Goal: Task Accomplishment & Management: Complete application form

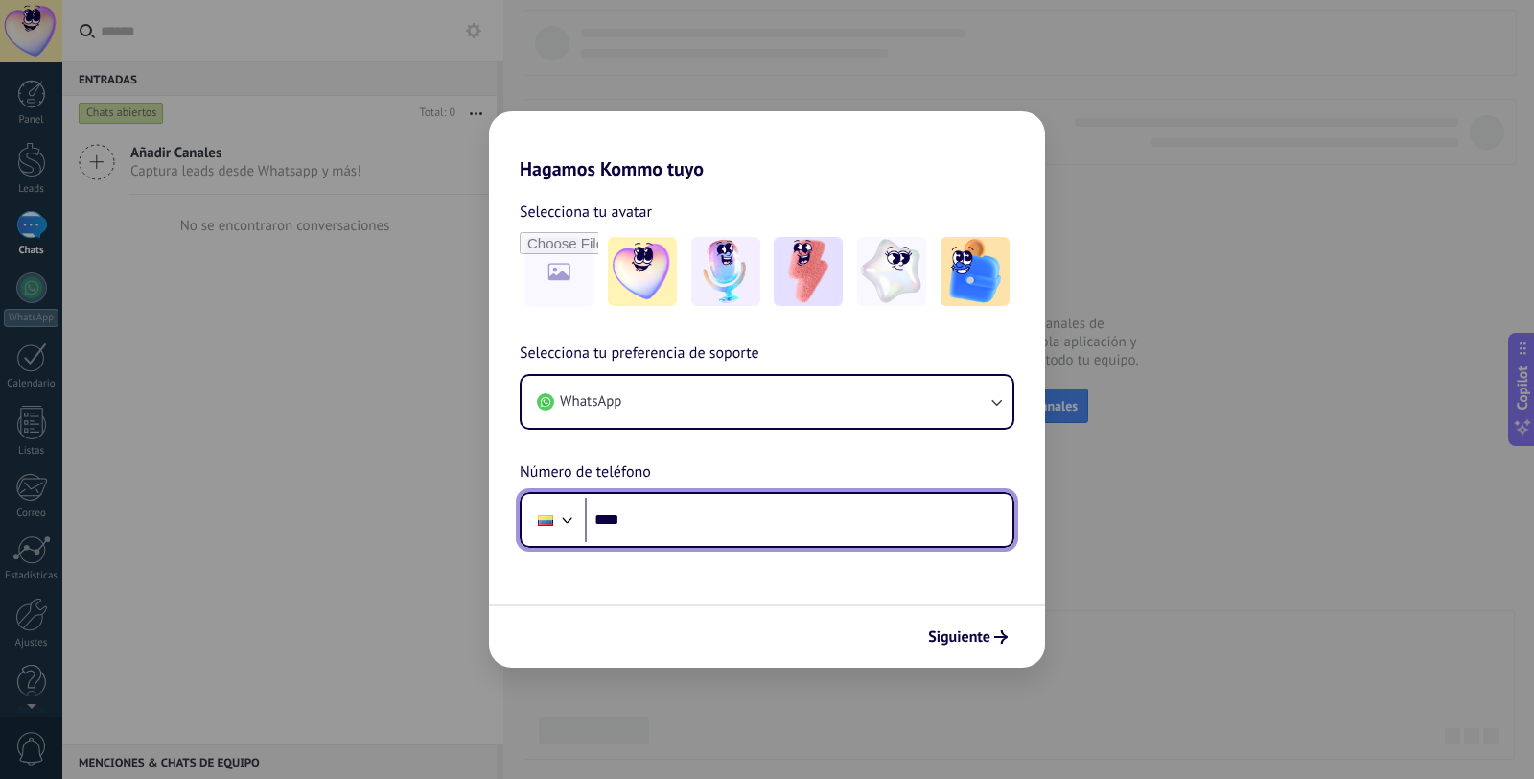
click at [652, 519] on input "****" at bounding box center [799, 520] width 428 height 44
type input "**********"
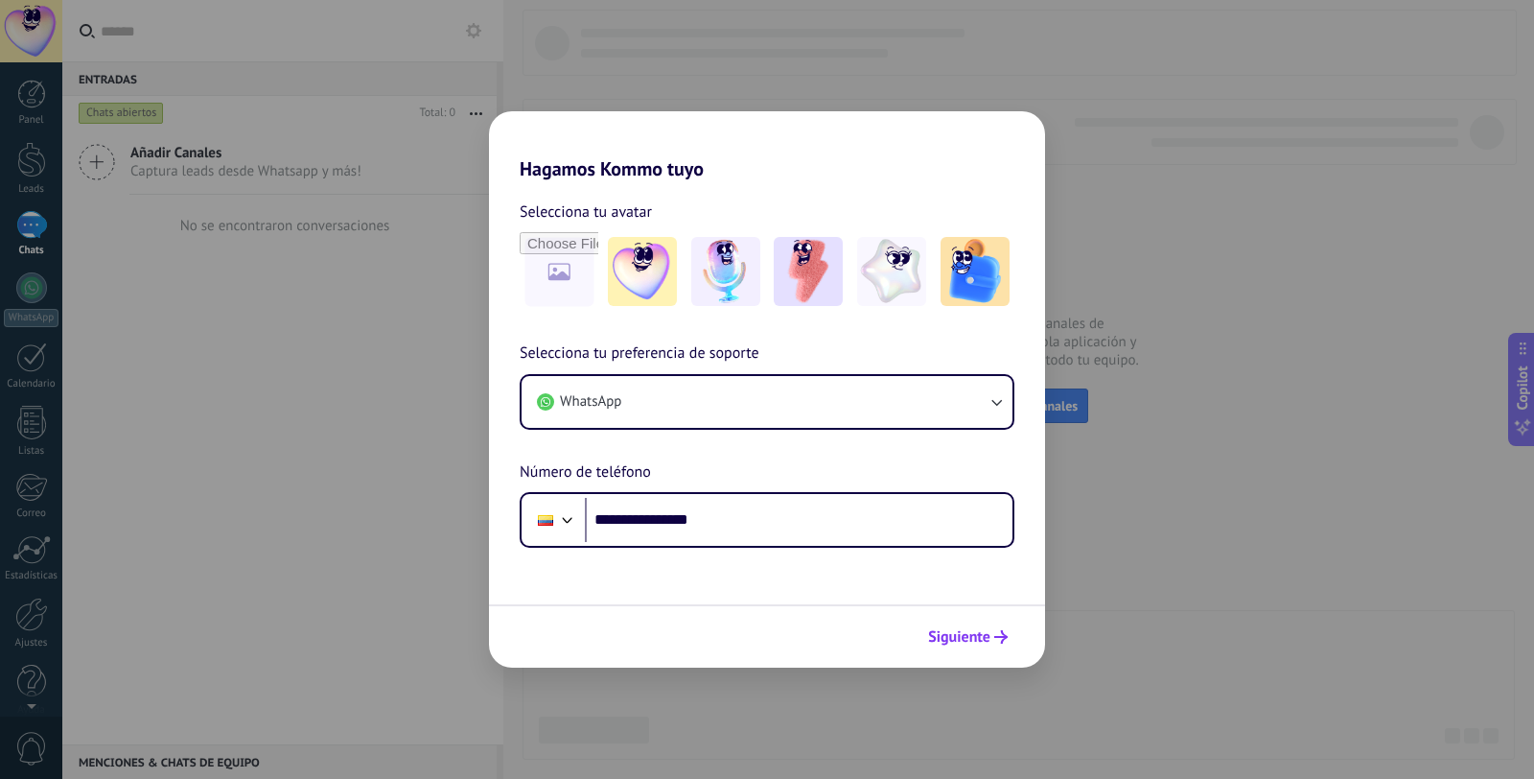
click at [991, 639] on span "Siguiente" at bounding box center [968, 636] width 80 height 13
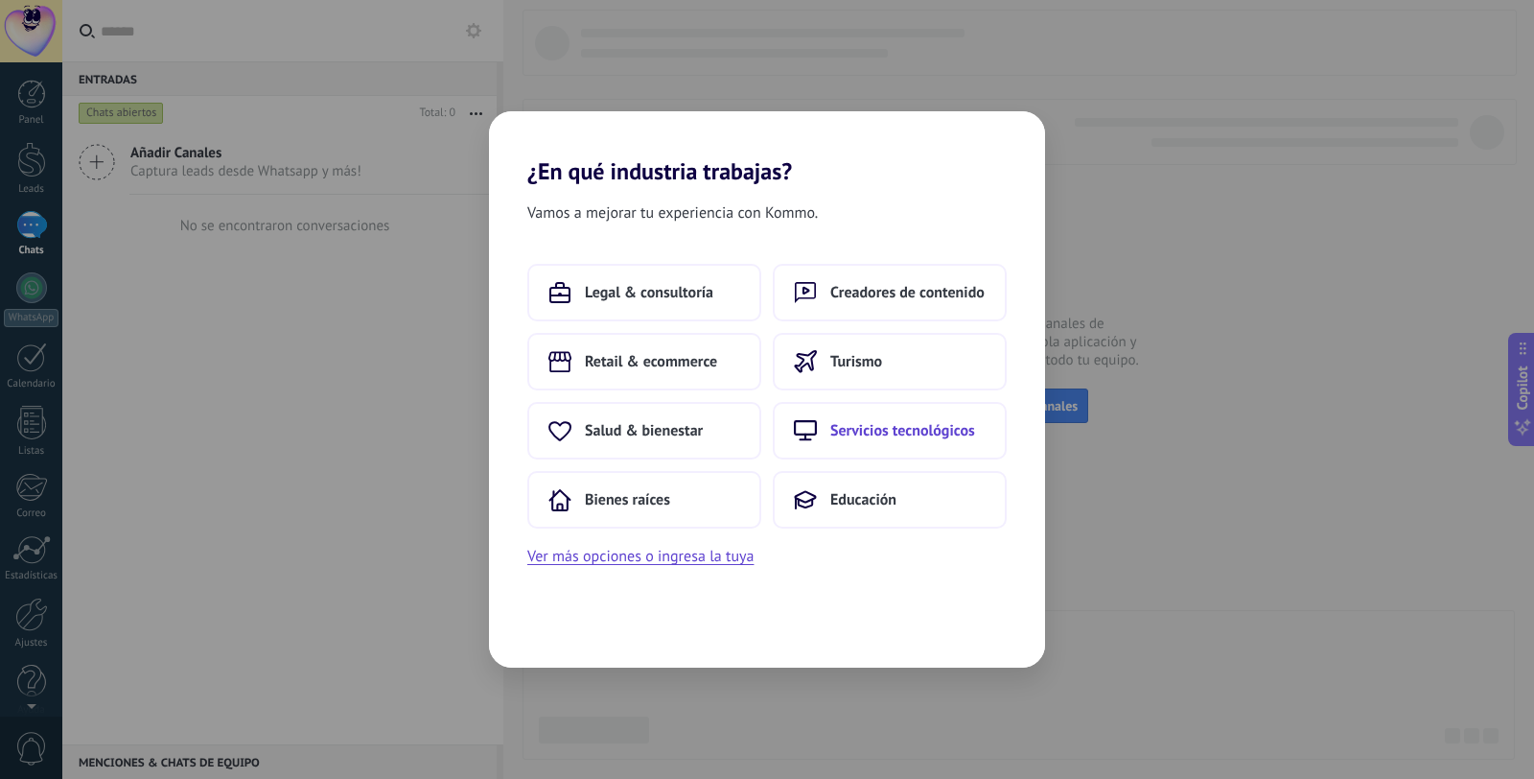
click at [909, 433] on span "Servicios tecnológicos" at bounding box center [902, 430] width 145 height 19
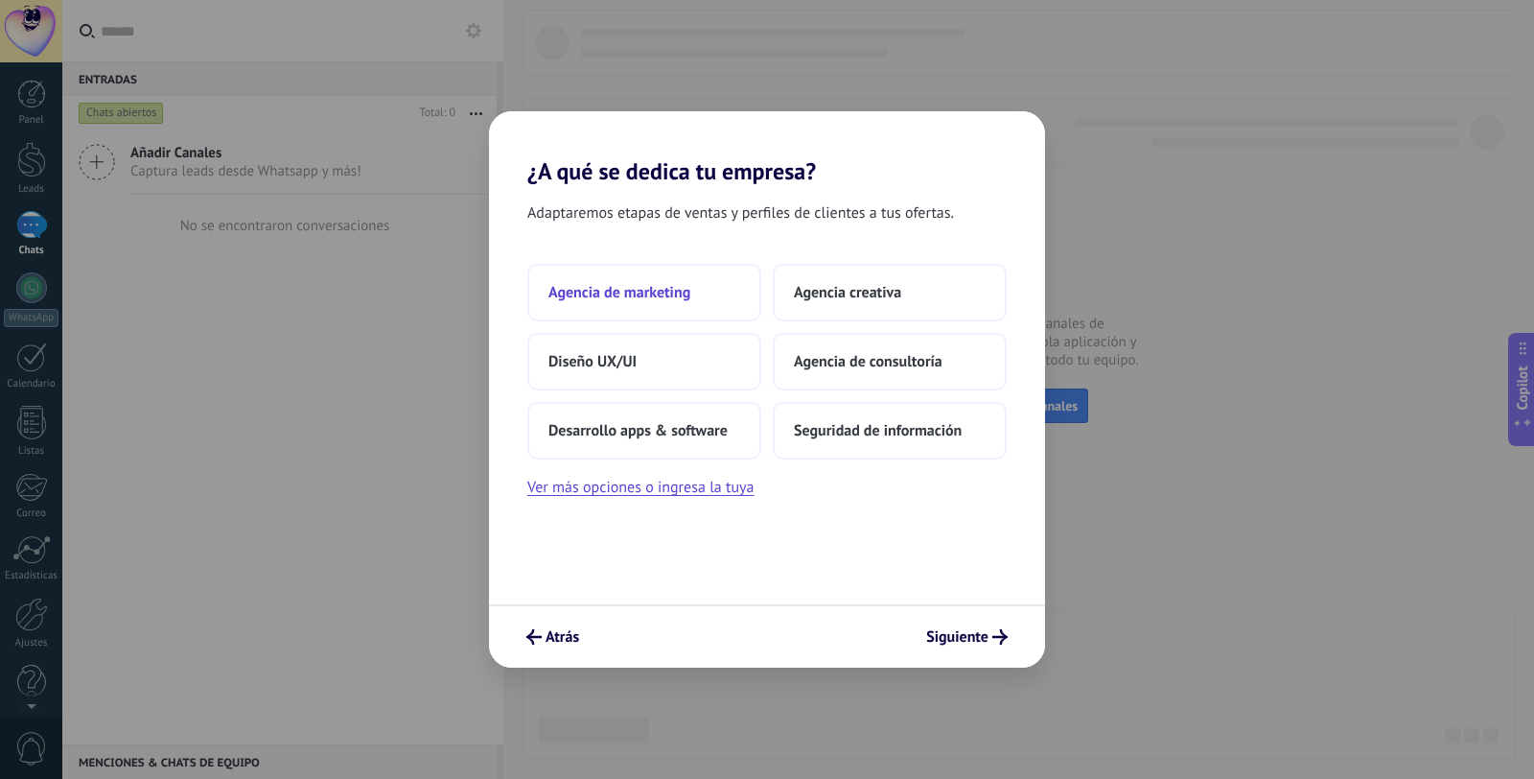
click at [647, 293] on span "Agencia de marketing" at bounding box center [619, 292] width 142 height 19
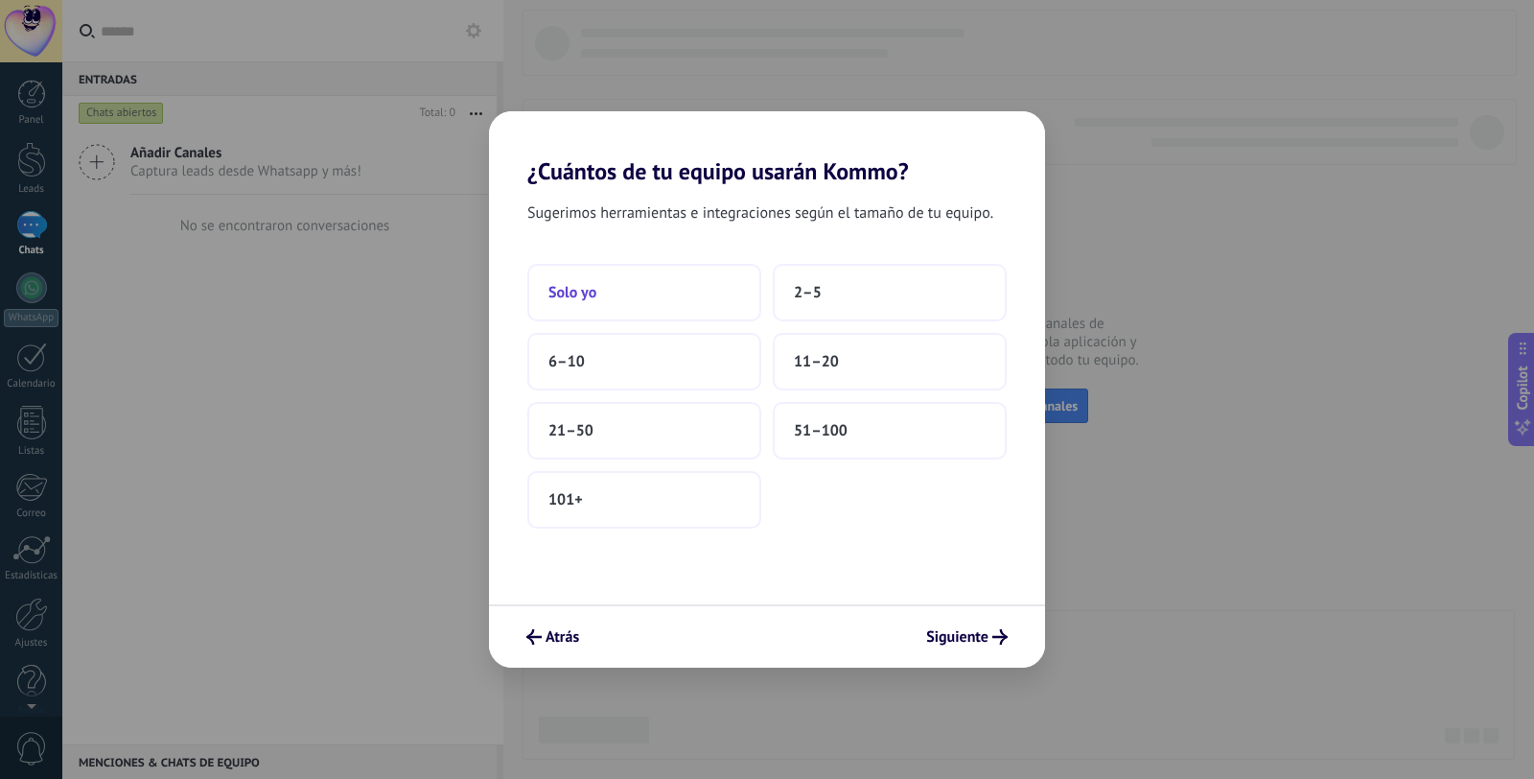
click at [624, 297] on button "Solo yo" at bounding box center [644, 293] width 234 height 58
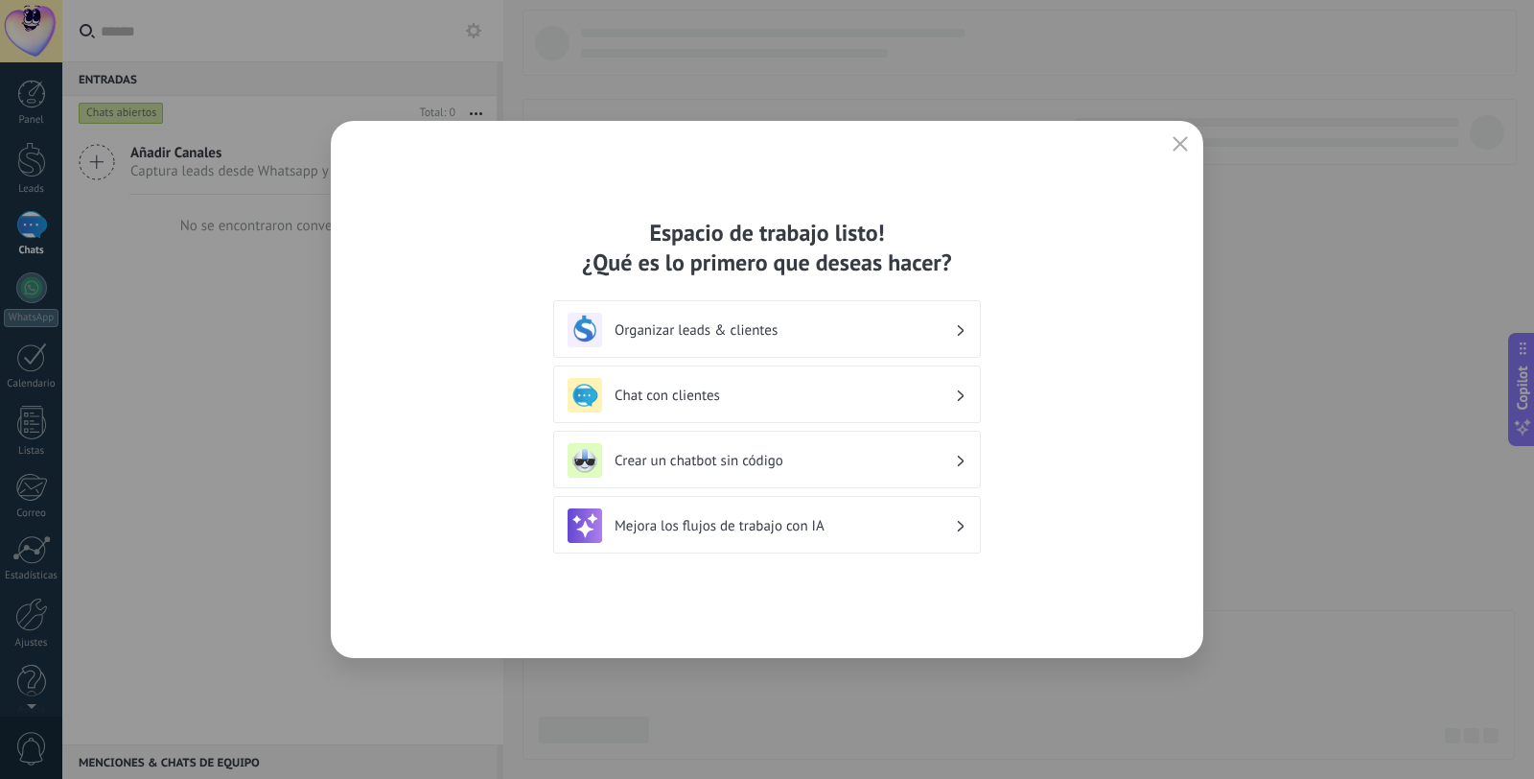
click at [845, 329] on h3 "Organizar leads & clientes" at bounding box center [785, 330] width 340 height 18
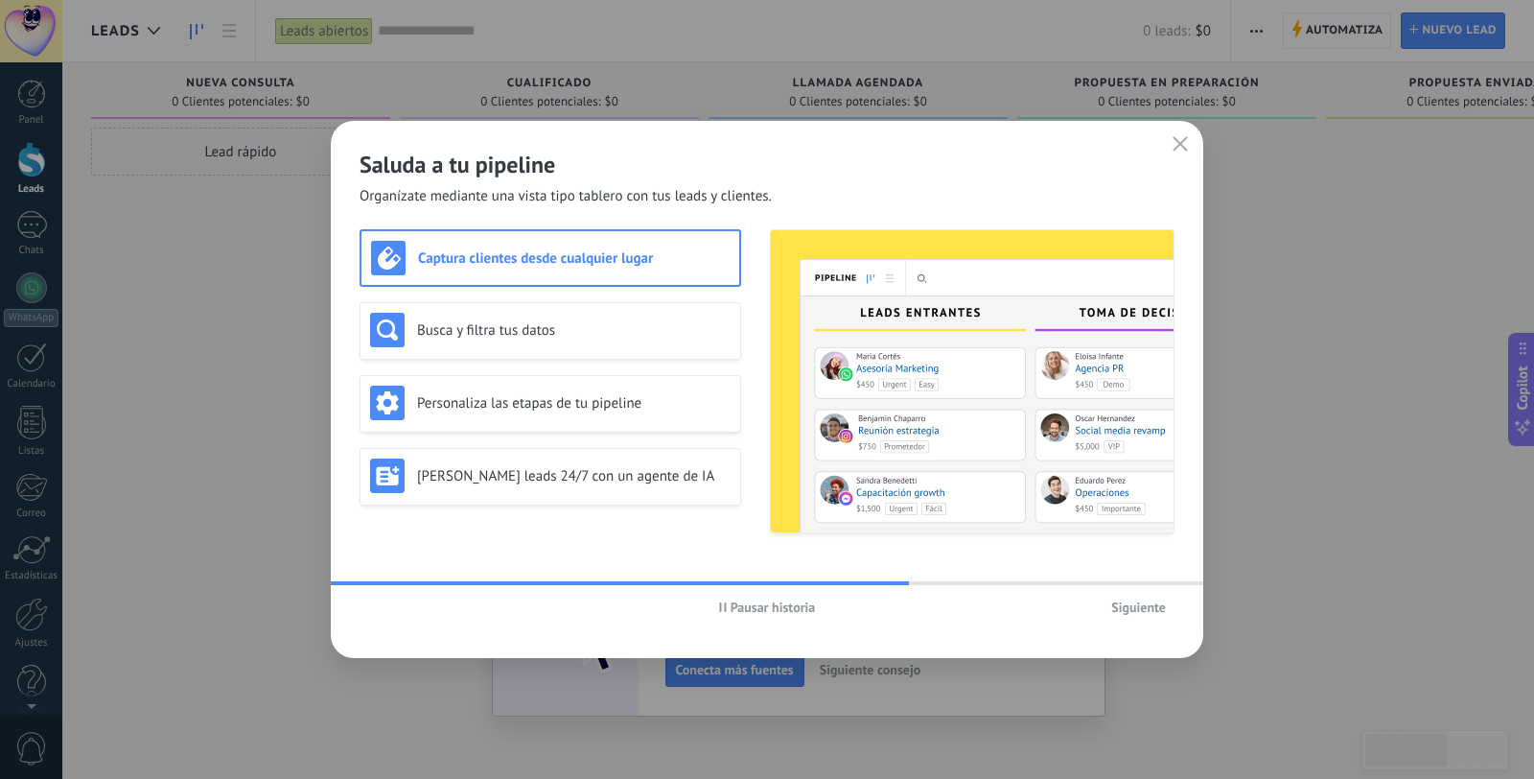
click at [1134, 606] on span "Siguiente" at bounding box center [1138, 606] width 55 height 13
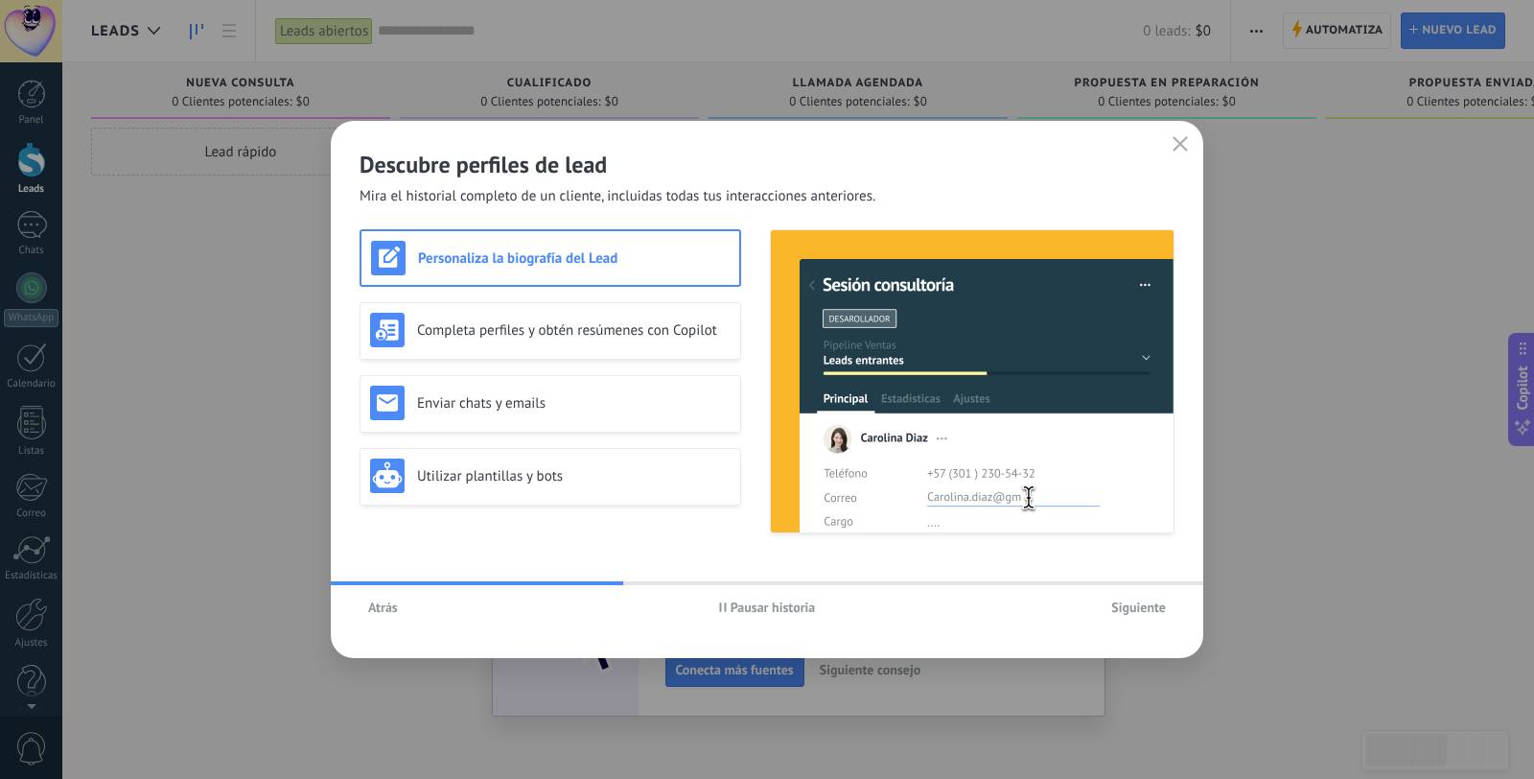
click at [1144, 600] on span "Siguiente" at bounding box center [1138, 606] width 55 height 13
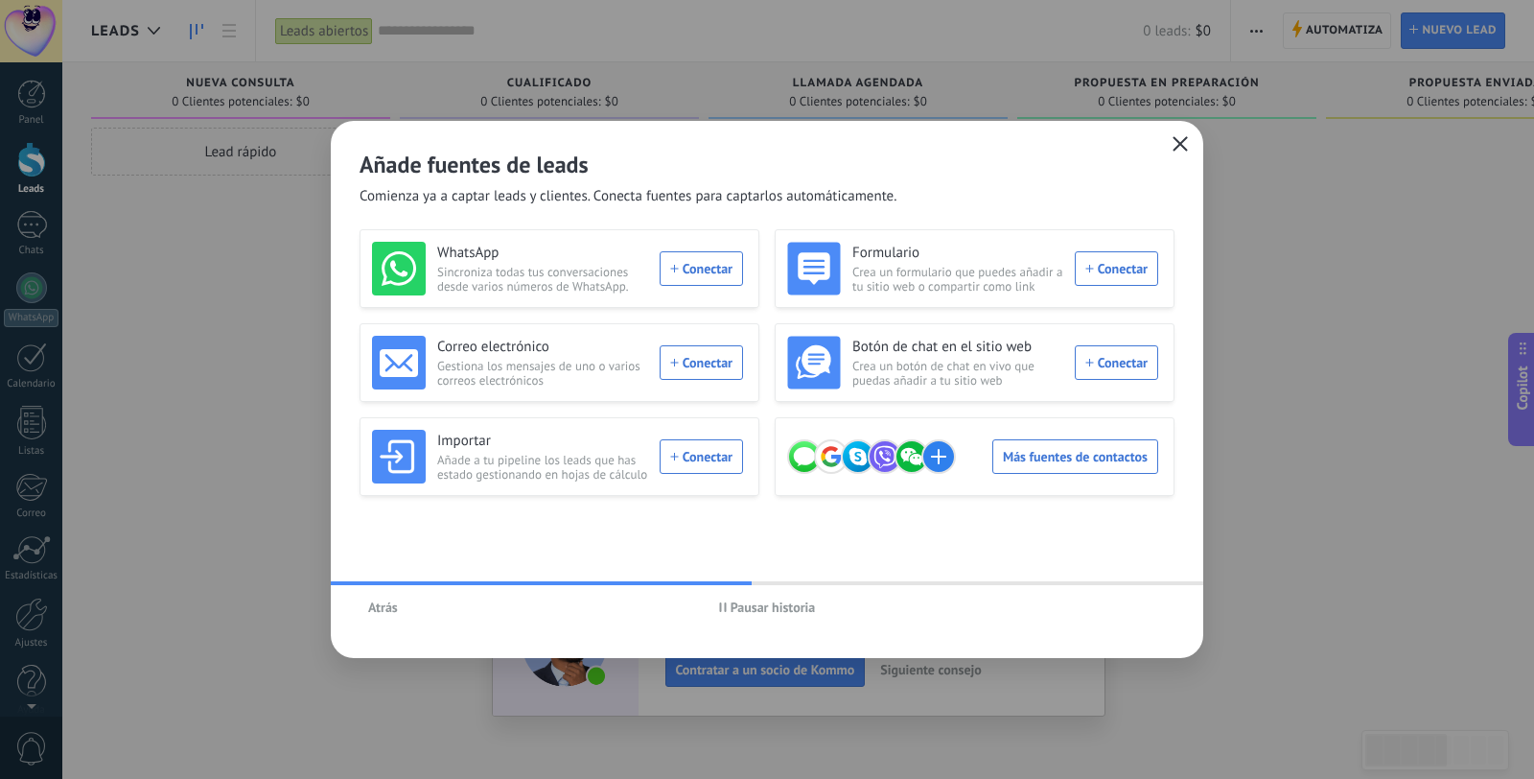
click at [1182, 141] on use "button" at bounding box center [1181, 143] width 14 height 14
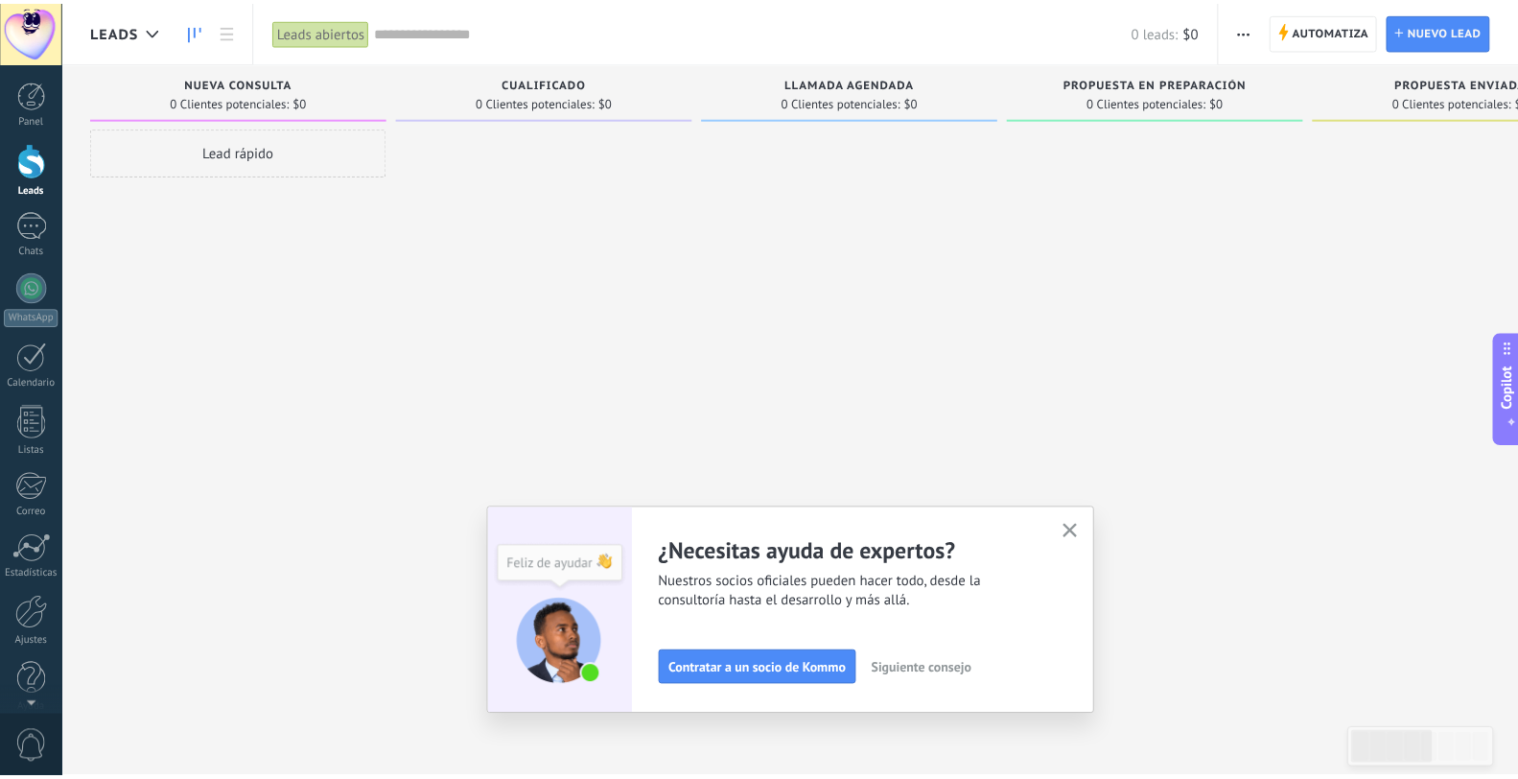
scroll to position [19, 0]
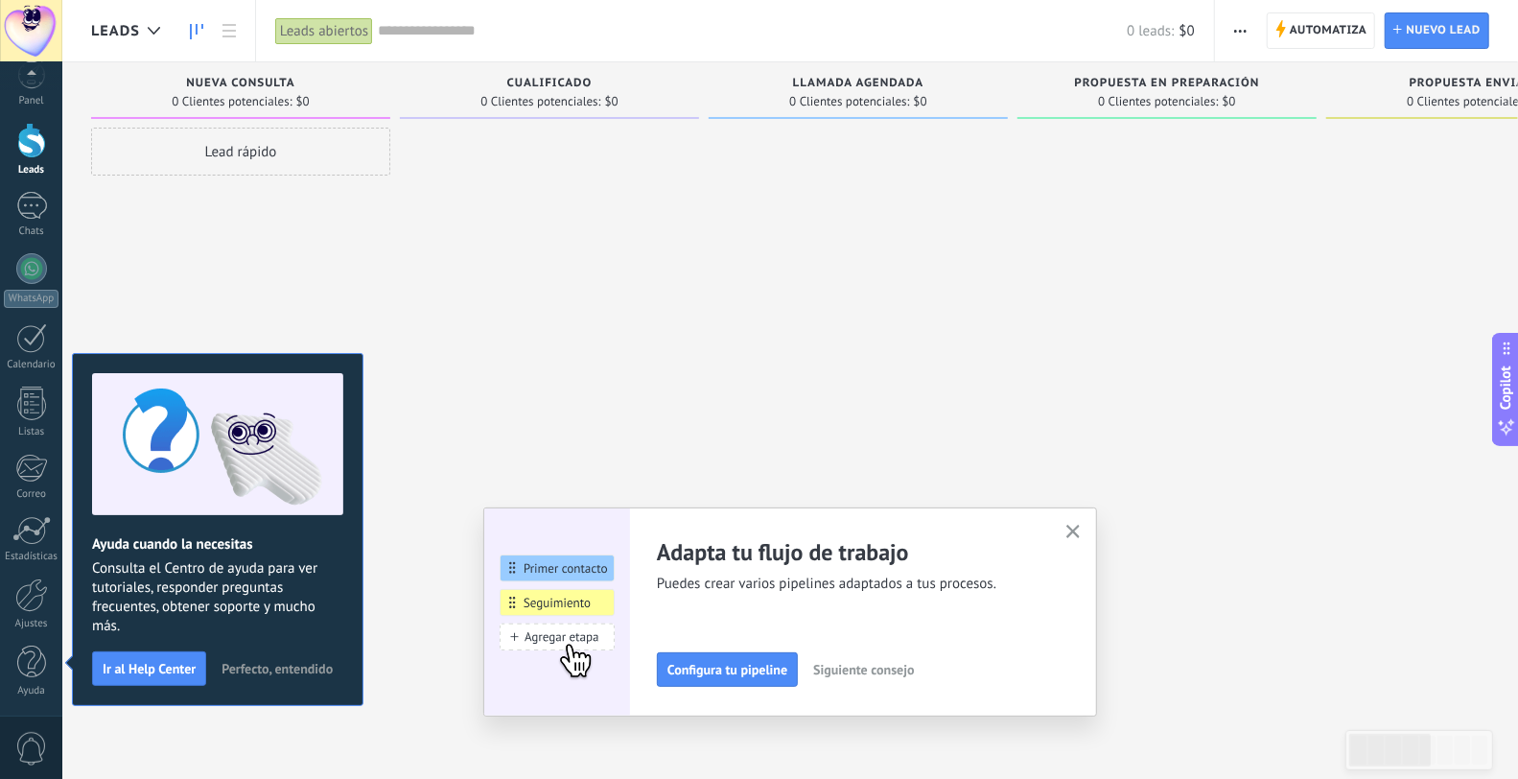
click at [1079, 530] on use "button" at bounding box center [1073, 532] width 14 height 14
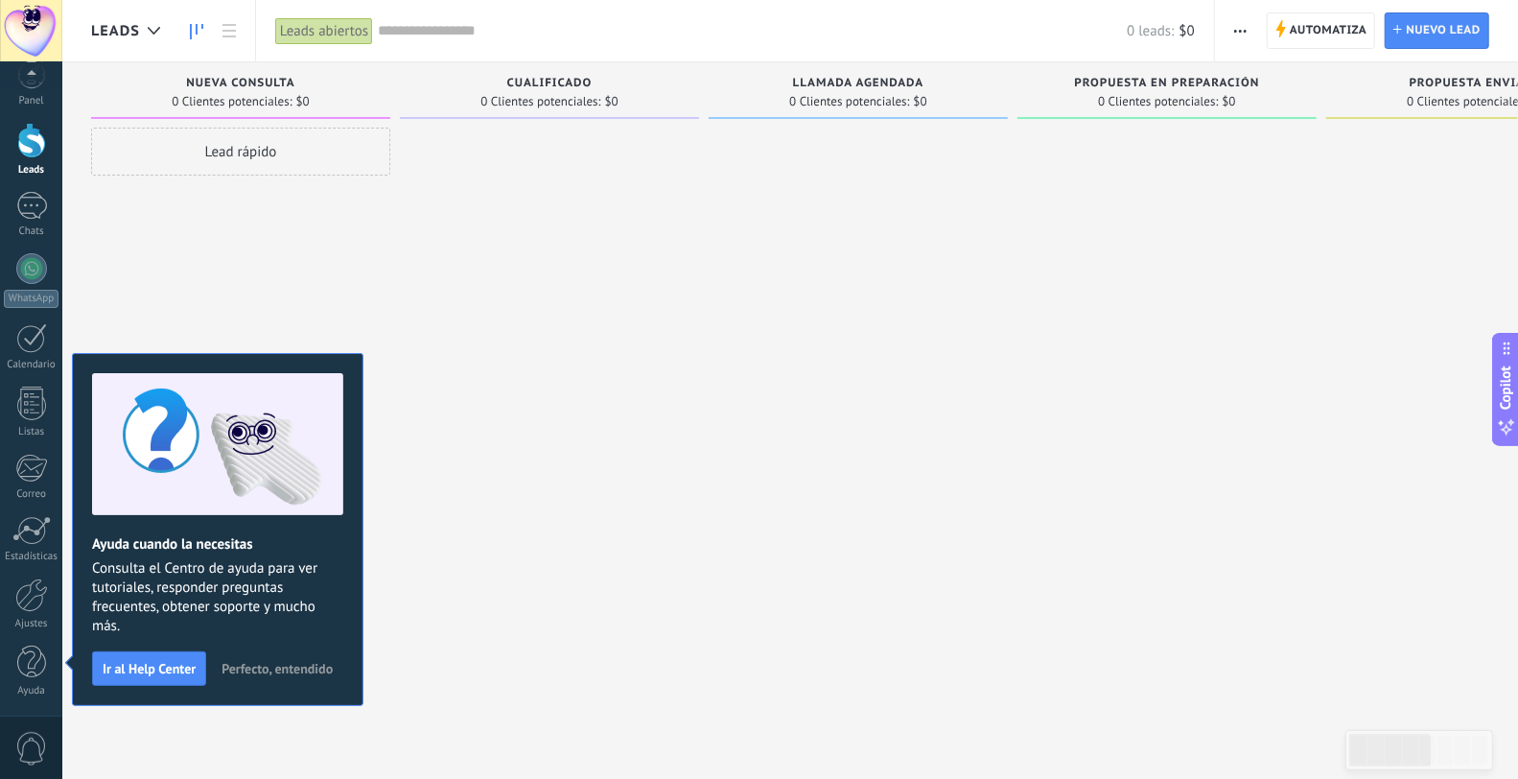
scroll to position [0, 0]
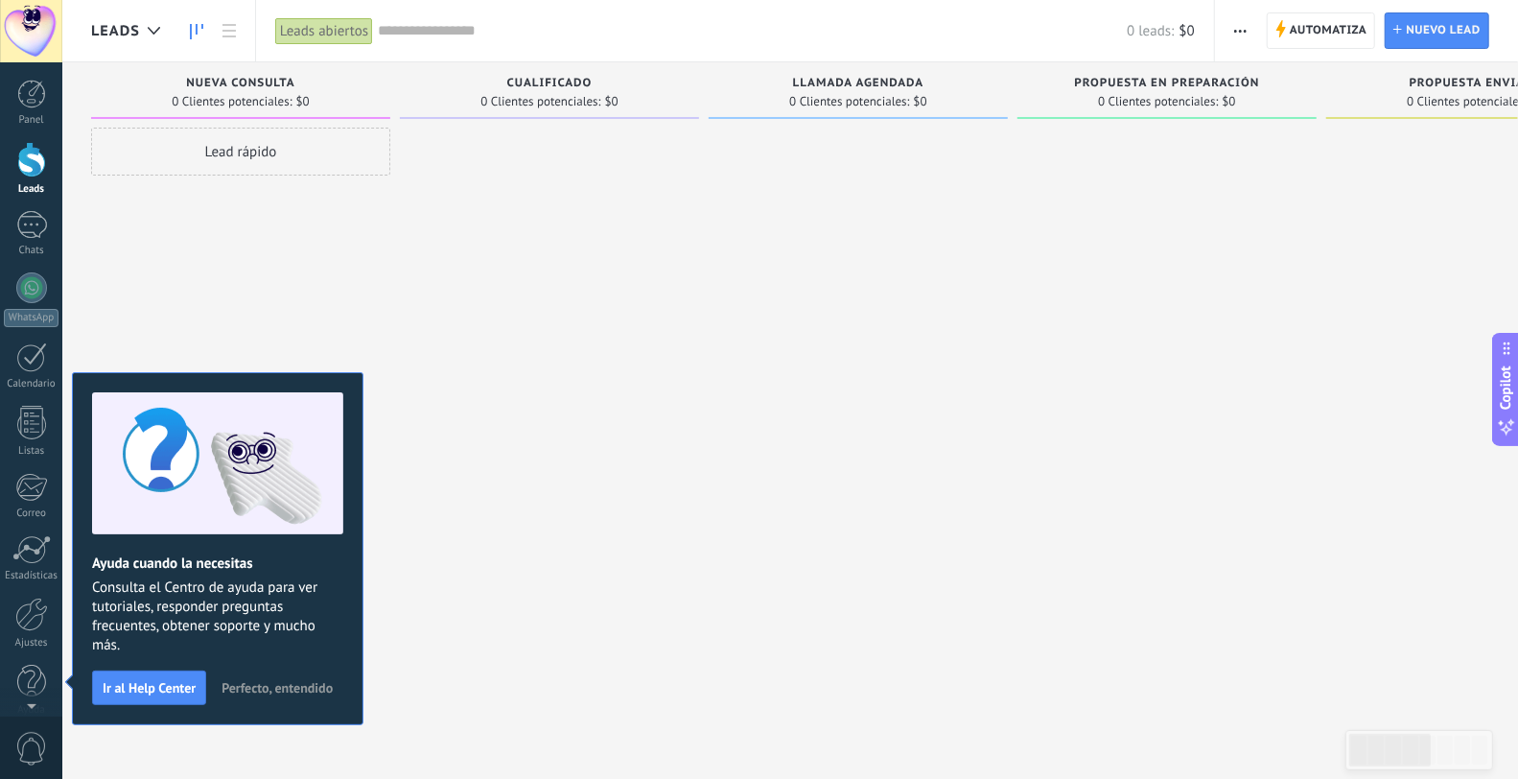
click at [264, 691] on span "Perfecto, entendido" at bounding box center [277, 687] width 111 height 13
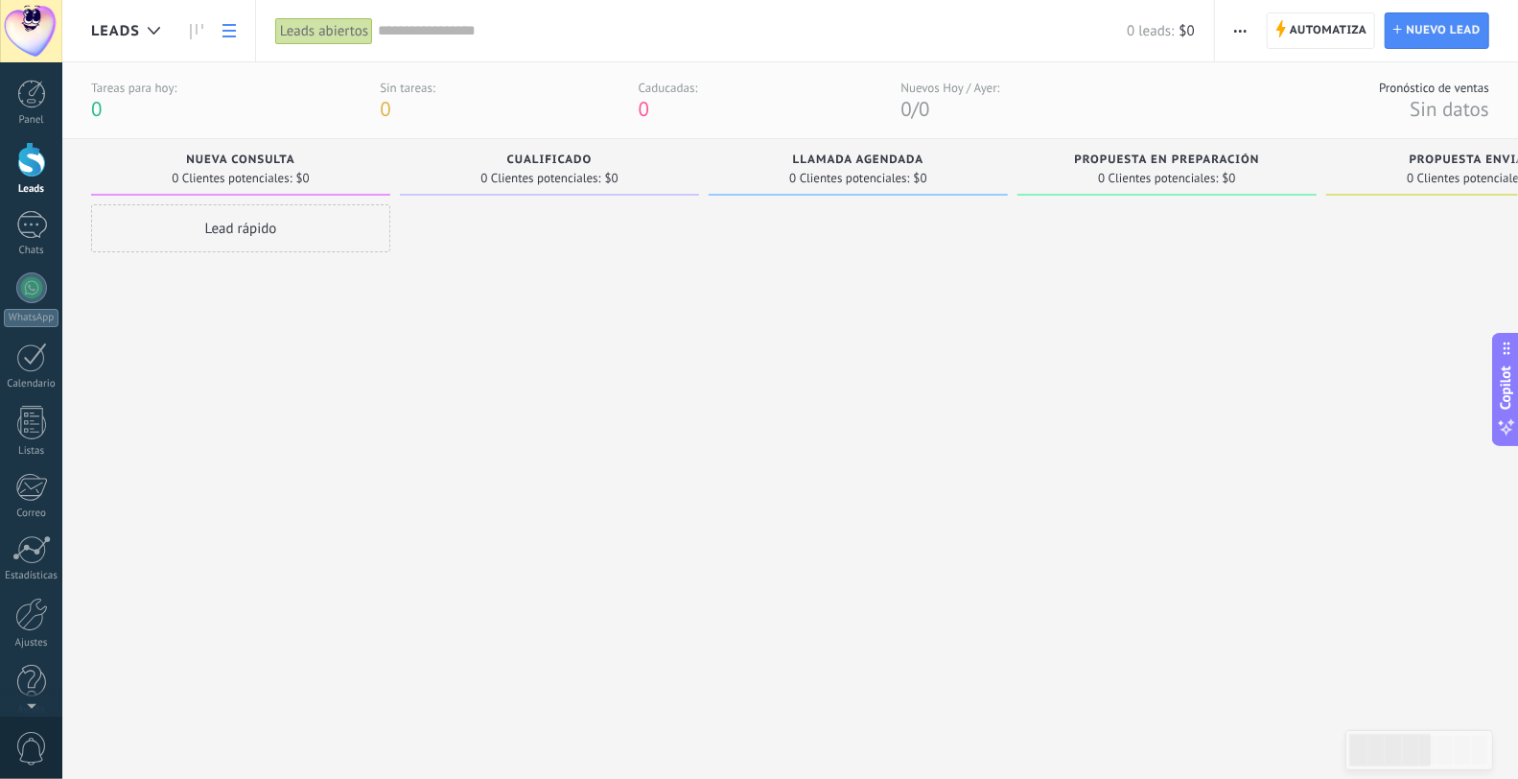
click at [226, 26] on icon at bounding box center [228, 30] width 13 height 13
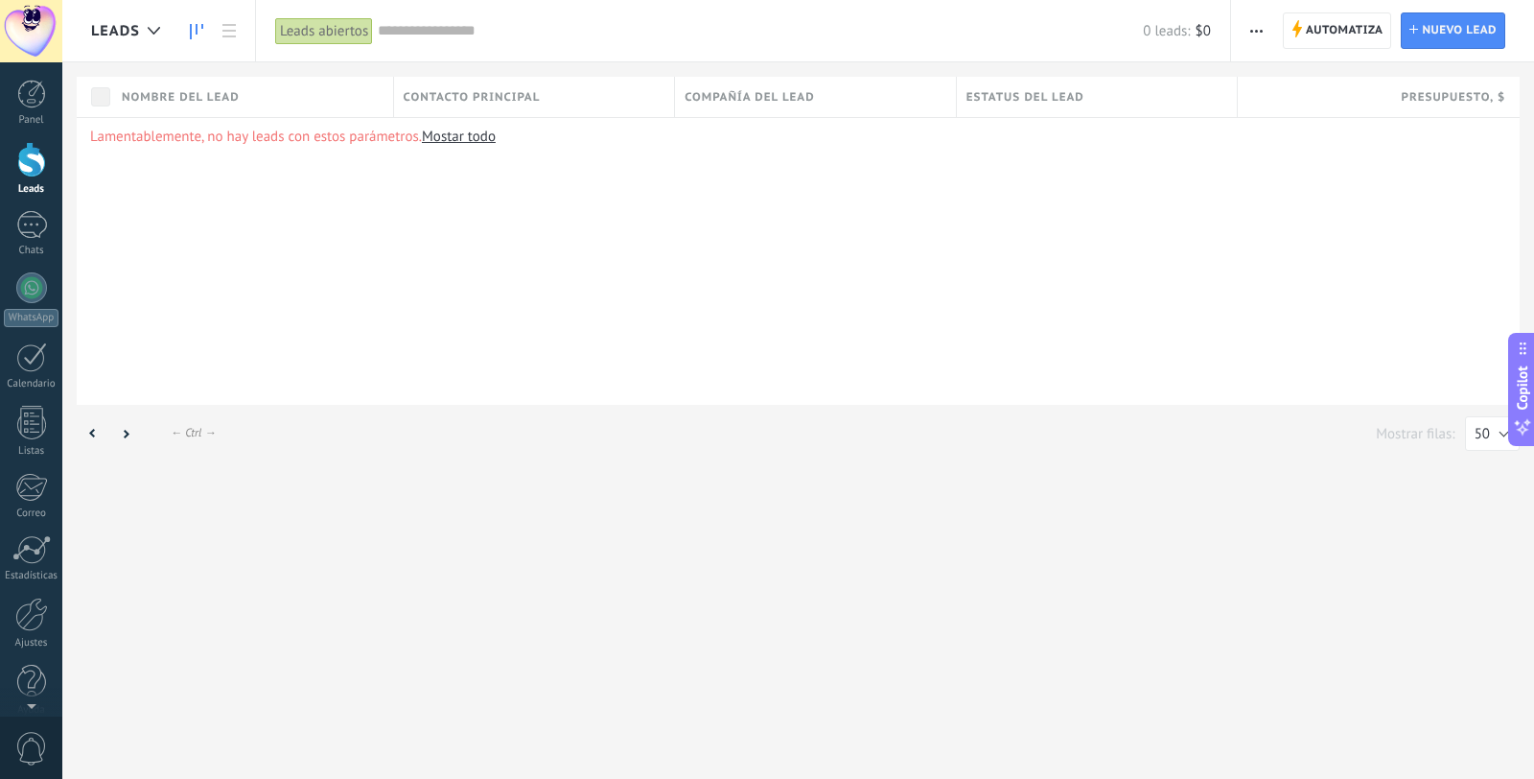
click at [203, 31] on link at bounding box center [196, 30] width 33 height 37
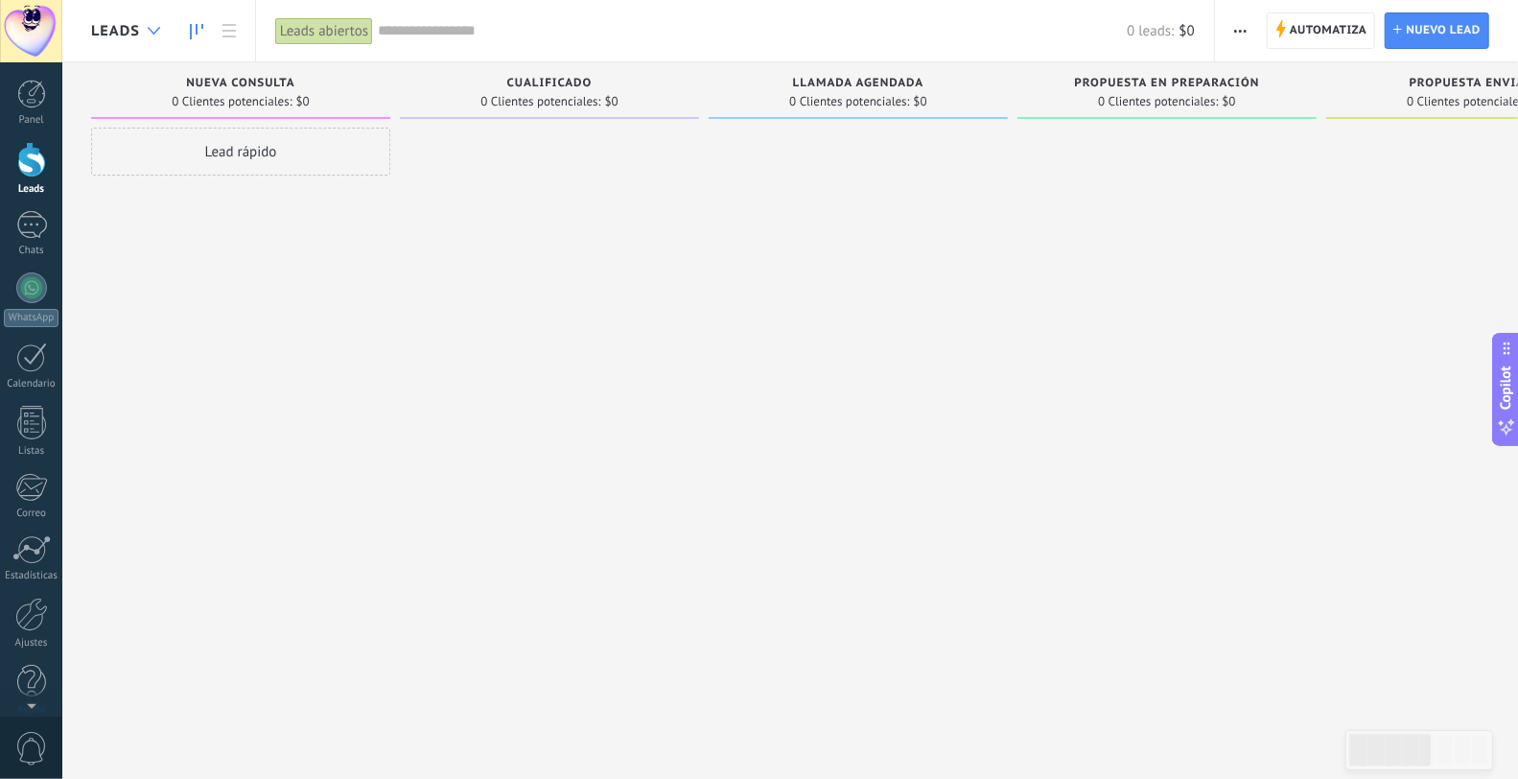
click at [144, 29] on div at bounding box center [154, 30] width 32 height 37
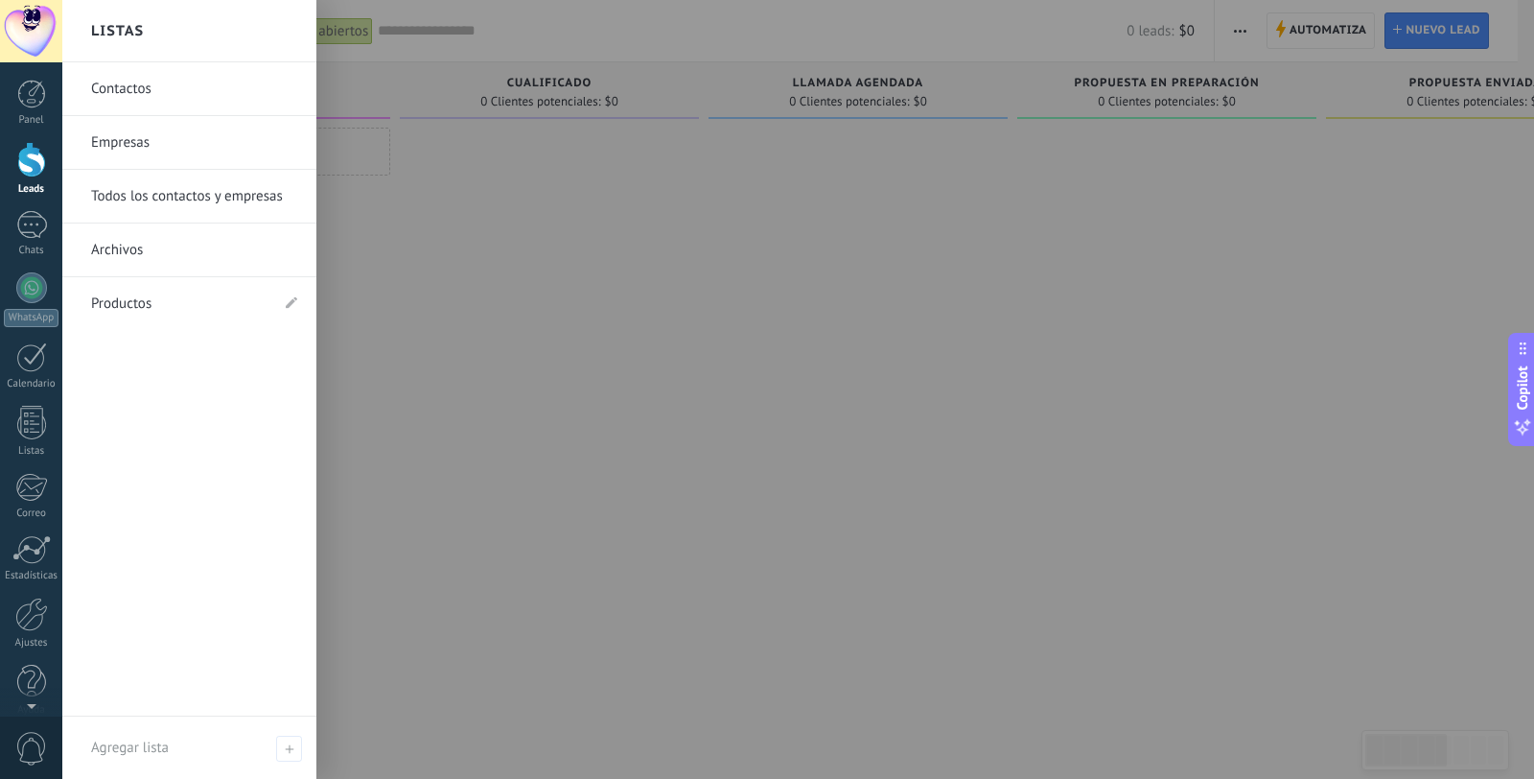
click at [158, 142] on link "Empresas" at bounding box center [194, 143] width 206 height 54
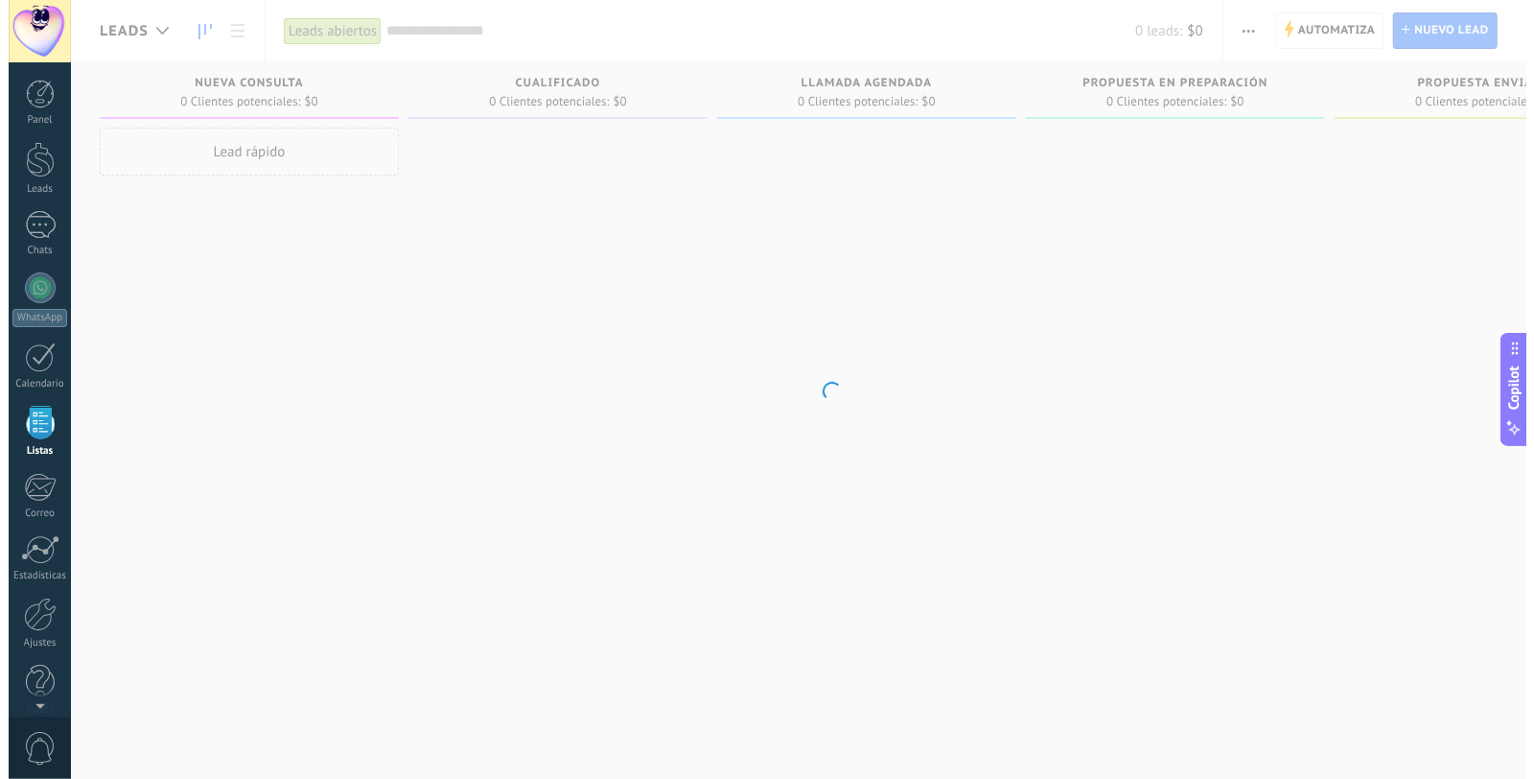
scroll to position [19, 0]
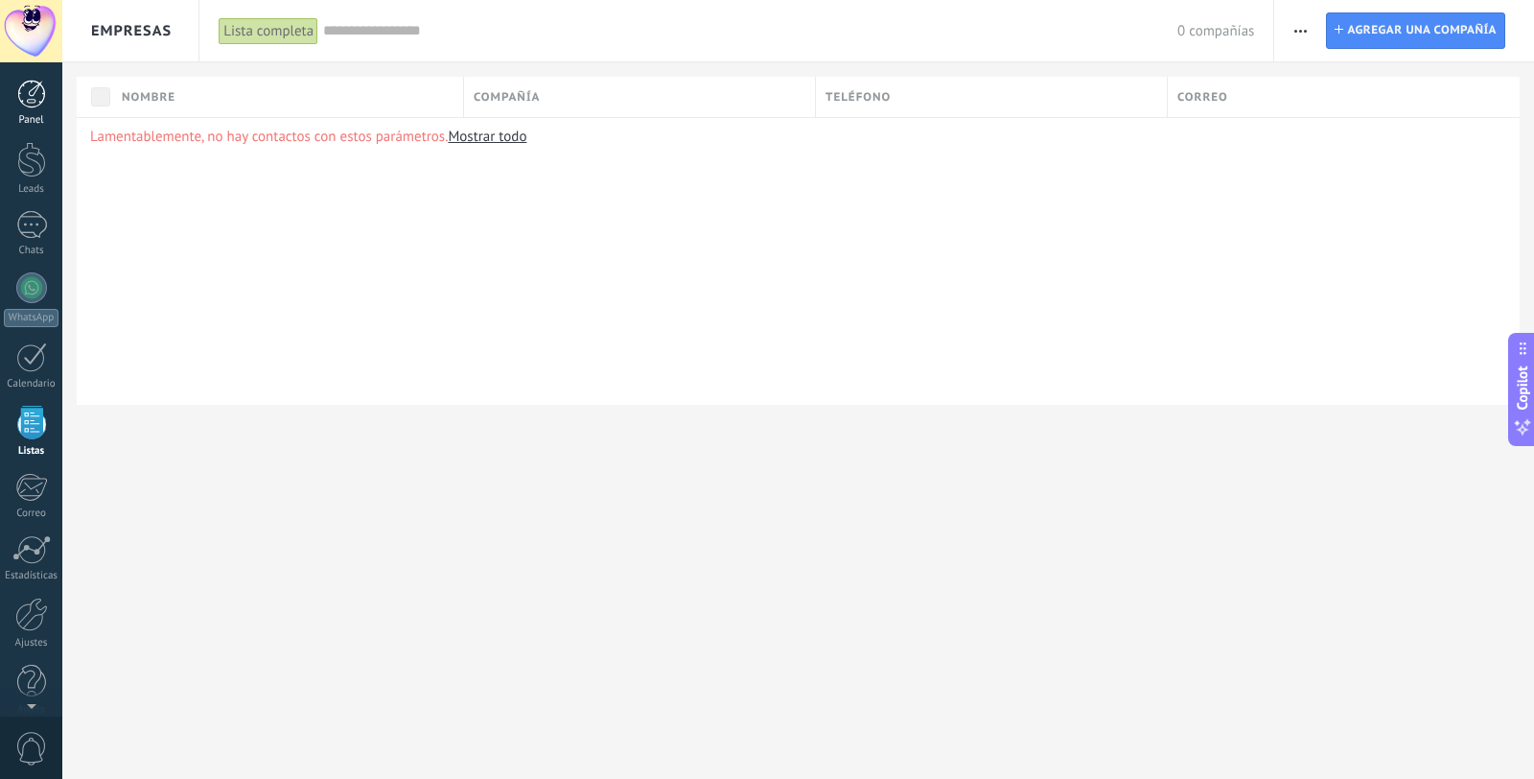
click at [30, 96] on div at bounding box center [31, 94] width 29 height 29
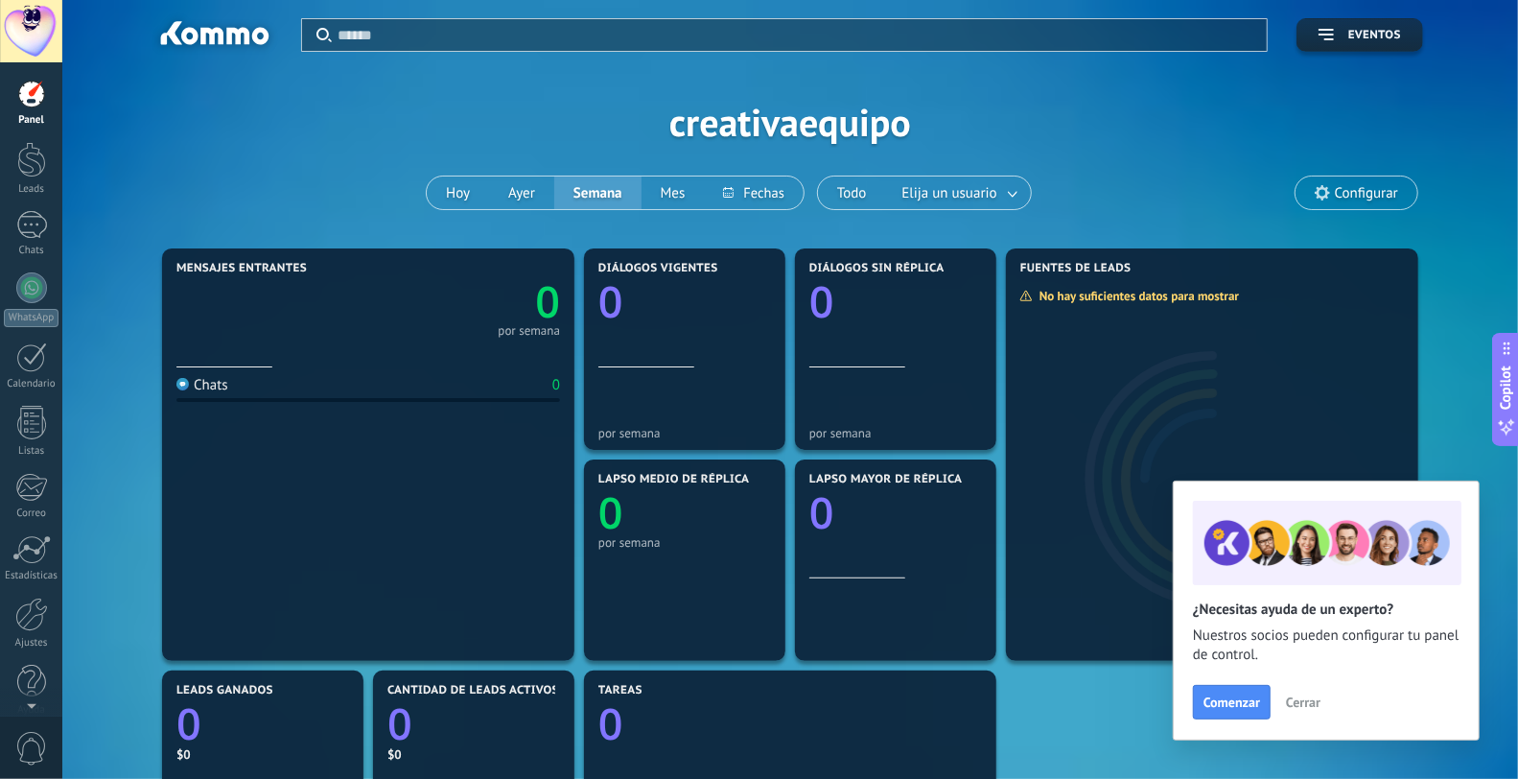
click at [1295, 702] on span "Cerrar" at bounding box center [1303, 701] width 35 height 13
